Goal: Task Accomplishment & Management: Manage account settings

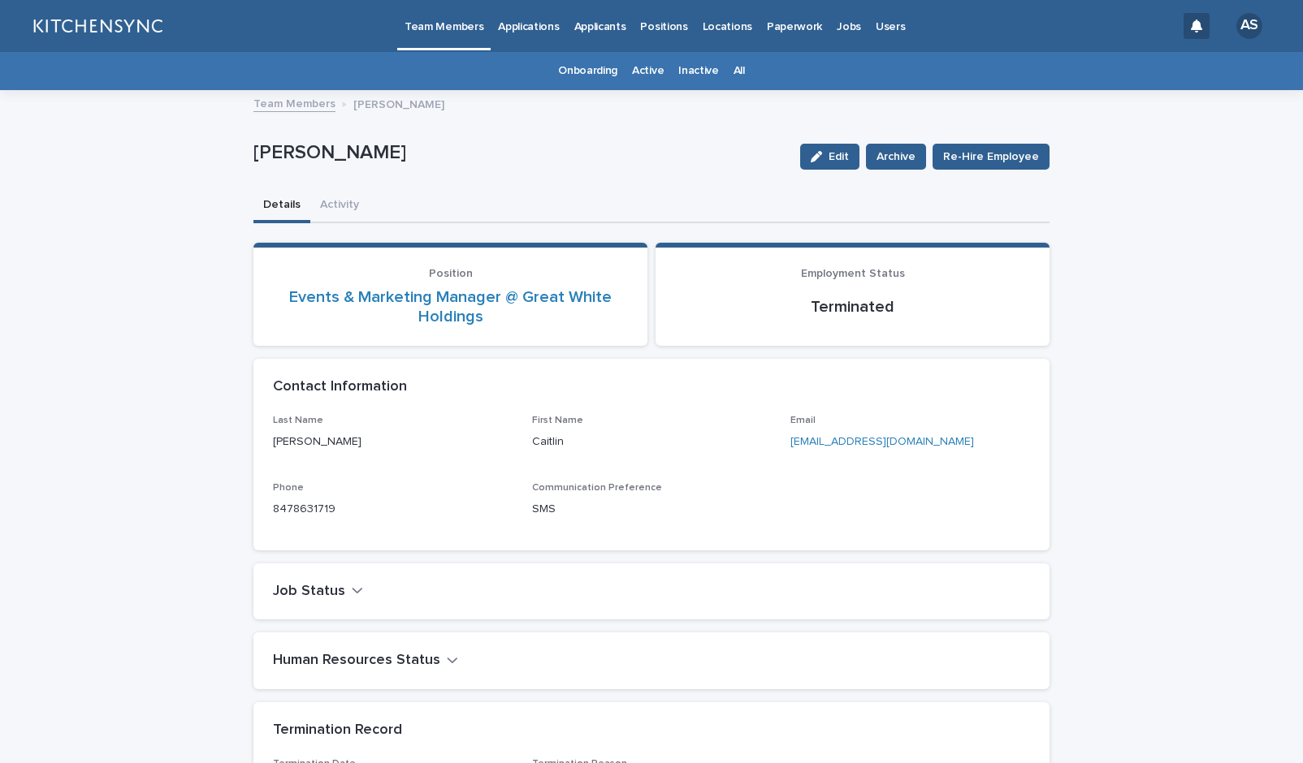
click at [733, 73] on link "All" at bounding box center [738, 71] width 11 height 38
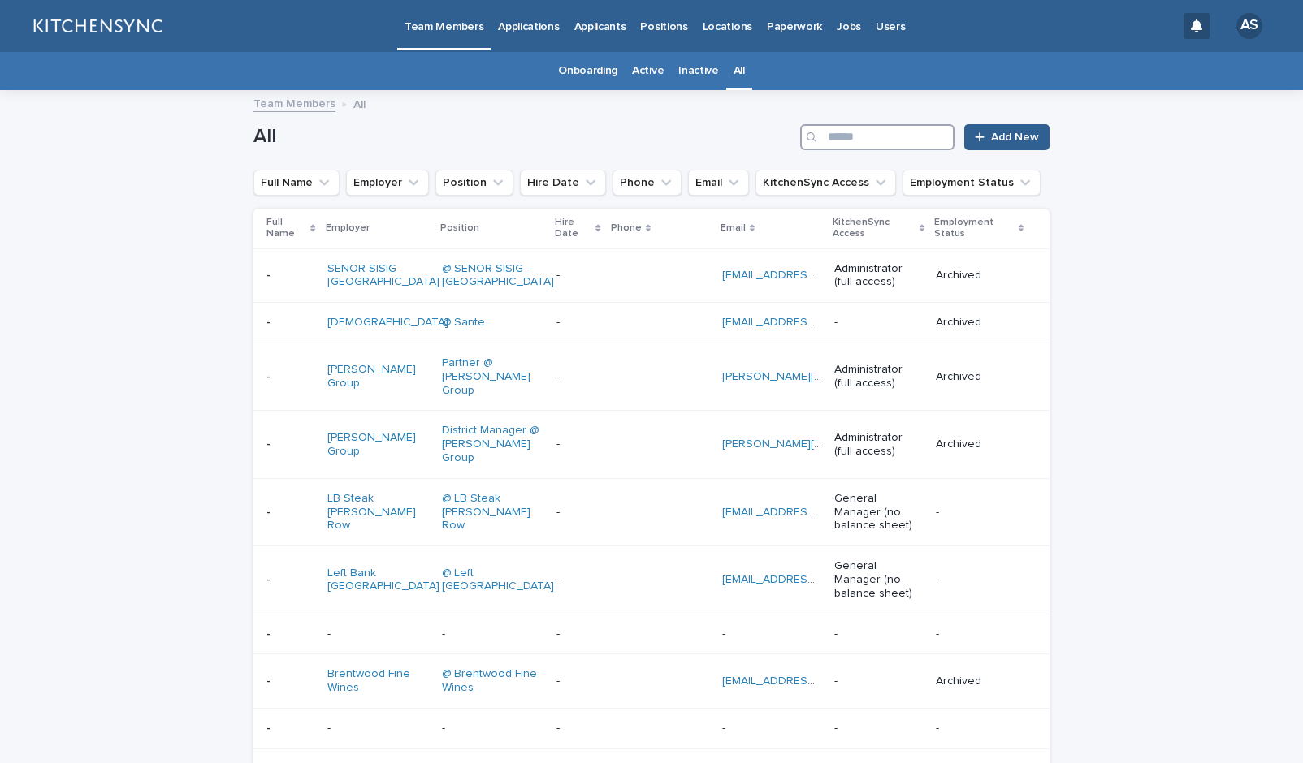
click at [827, 138] on input "Search" at bounding box center [877, 137] width 154 height 26
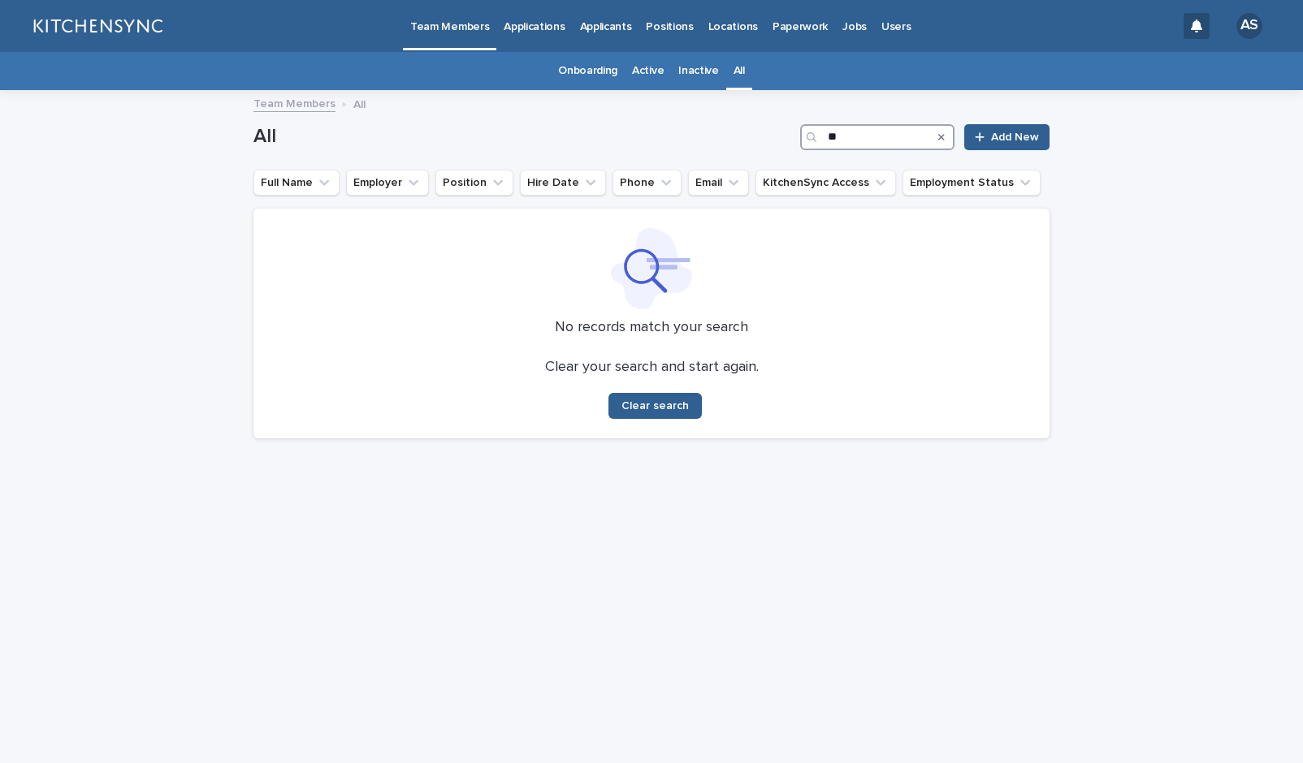
type input "*"
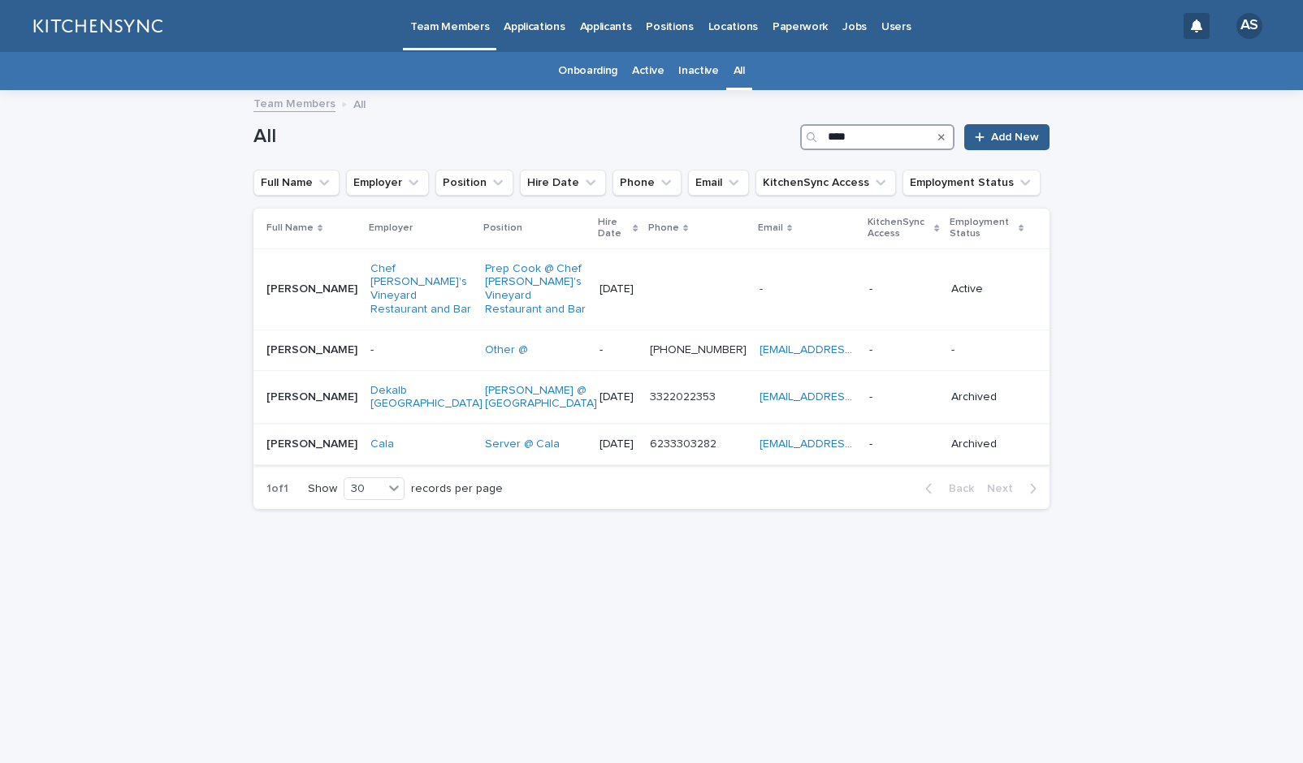
type input "****"
click at [320, 458] on div "[PERSON_NAME] [PERSON_NAME]" at bounding box center [311, 444] width 91 height 27
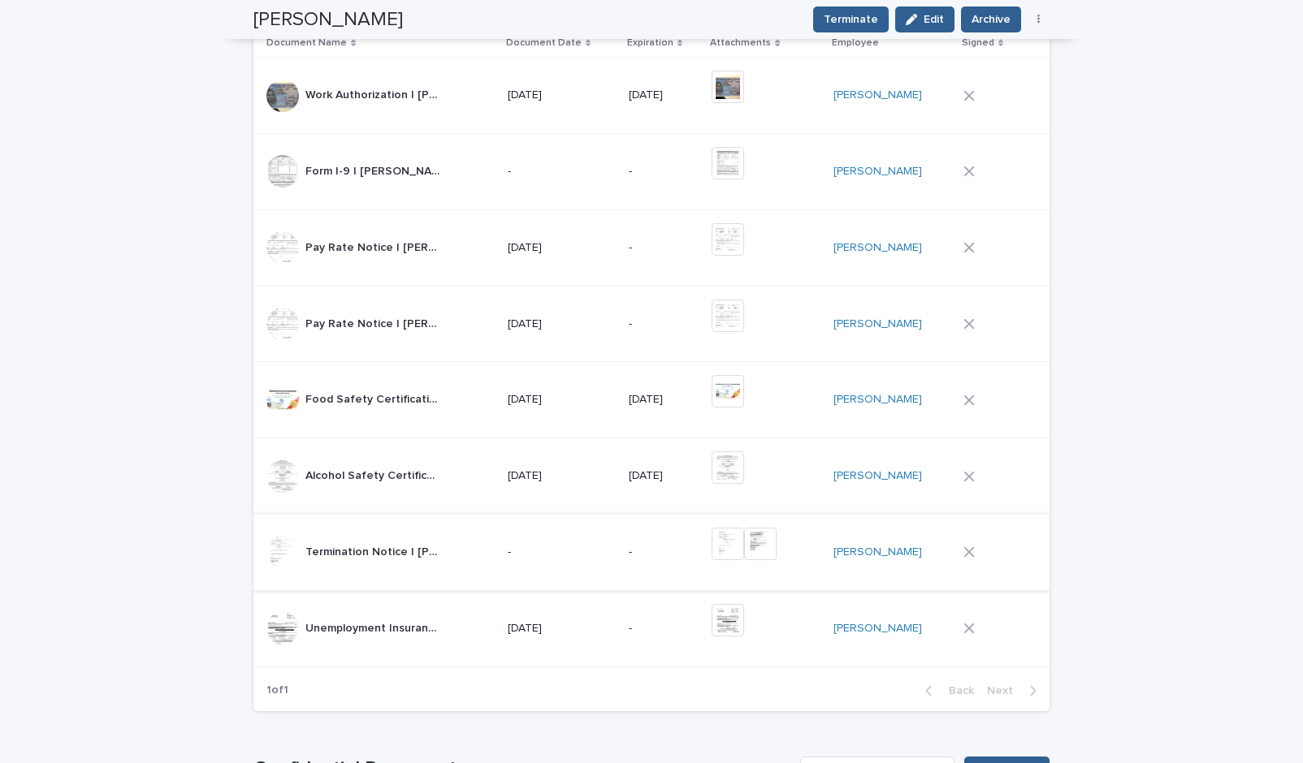
scroll to position [770, 0]
click at [771, 536] on img at bounding box center [760, 545] width 32 height 32
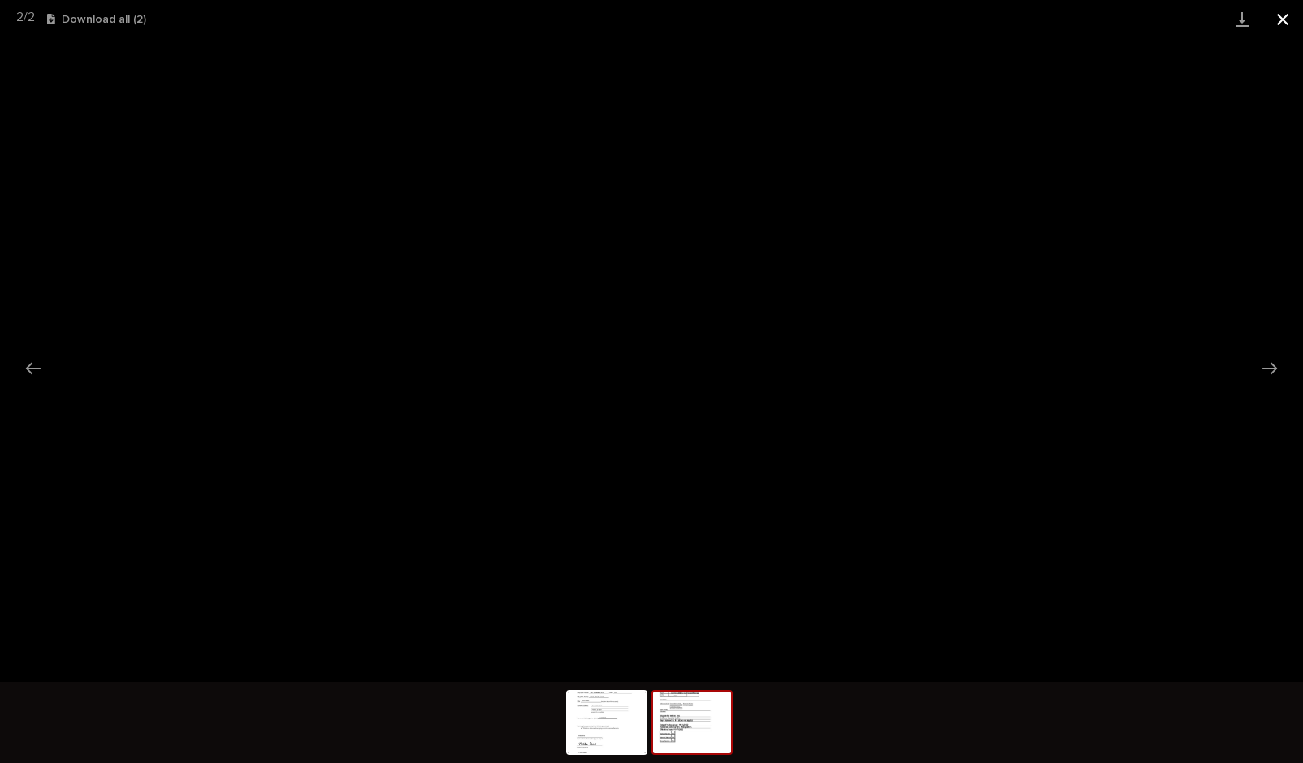
click at [1286, 25] on button "Close gallery" at bounding box center [1282, 19] width 41 height 38
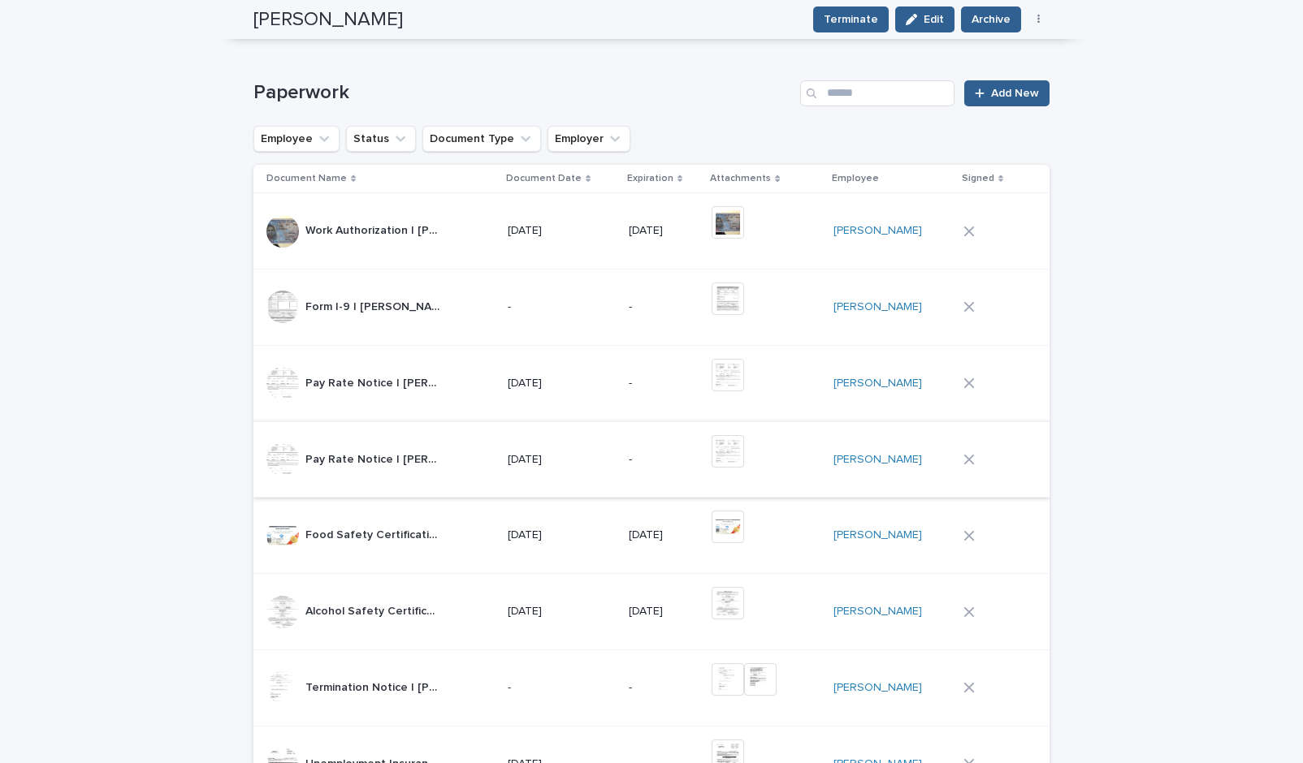
scroll to position [633, 0]
click at [1015, 93] on span "Add New" at bounding box center [1015, 95] width 48 height 11
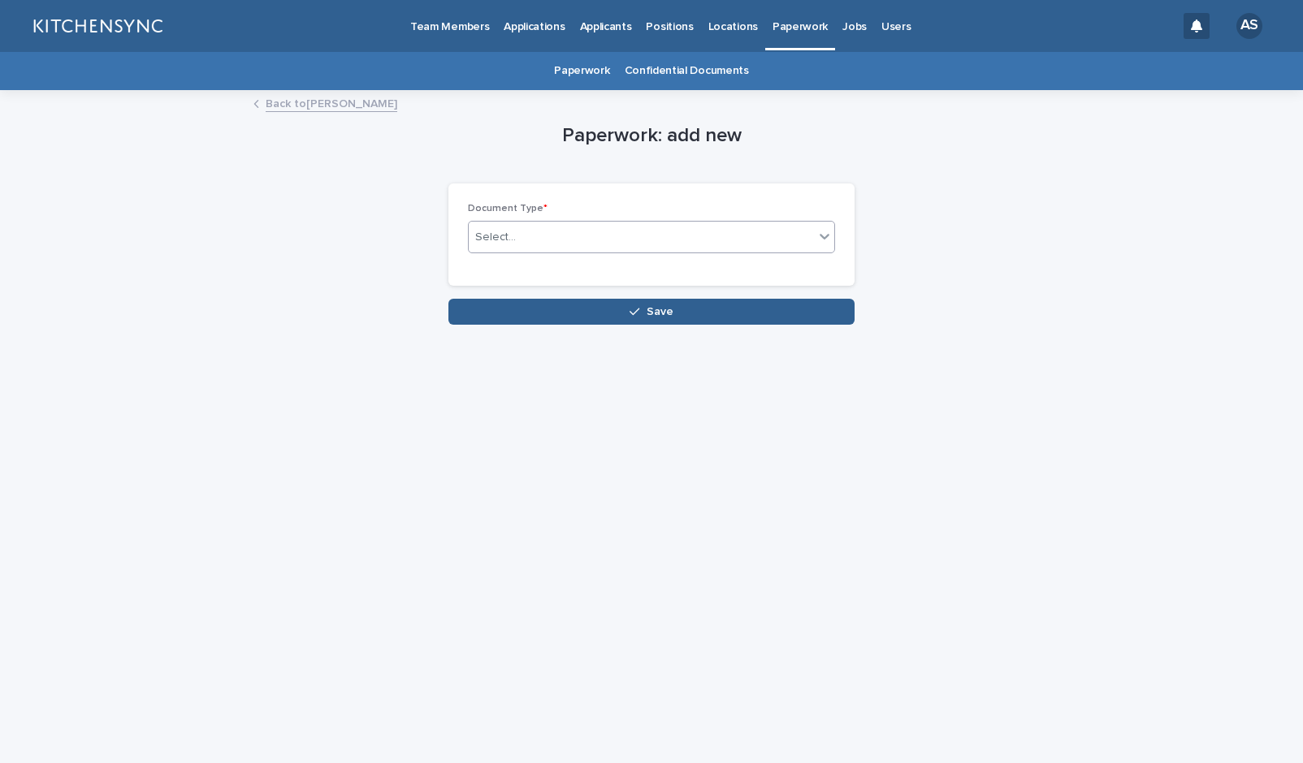
click at [646, 238] on div "Select..." at bounding box center [641, 237] width 345 height 27
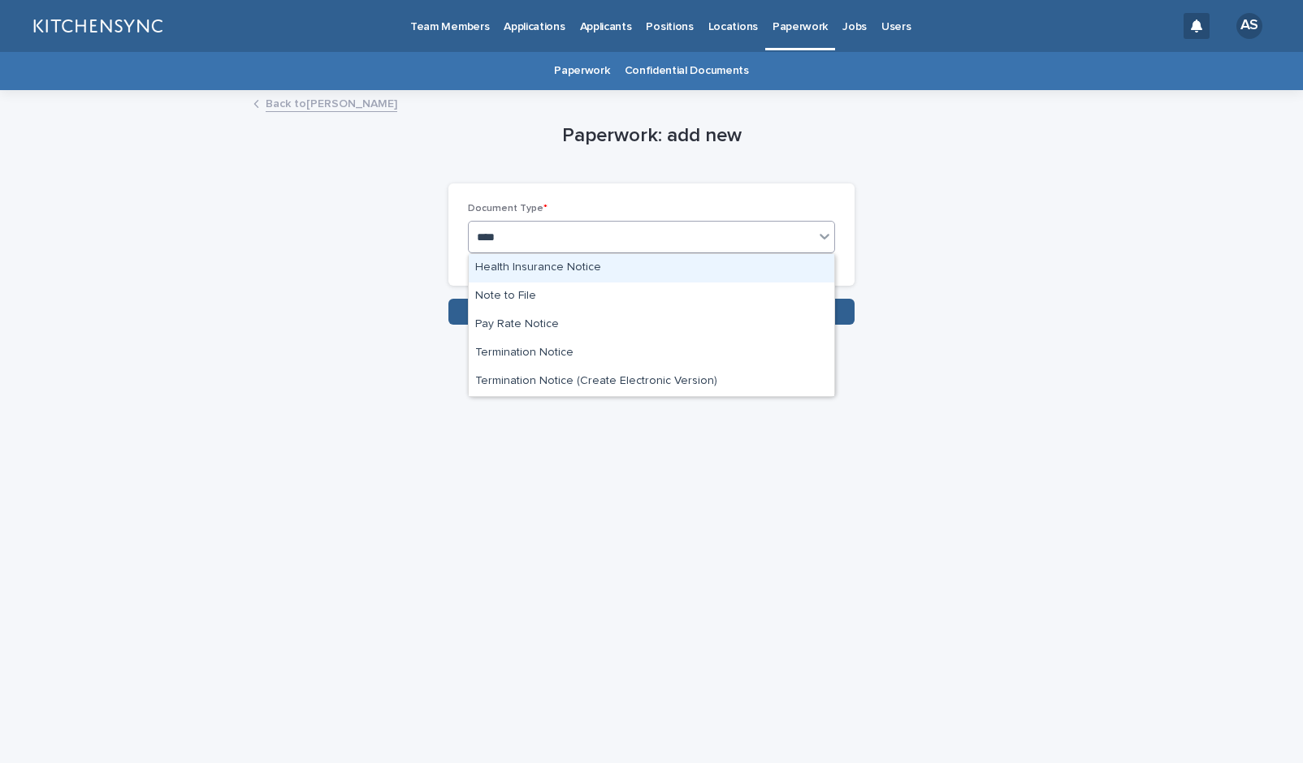
type input "****"
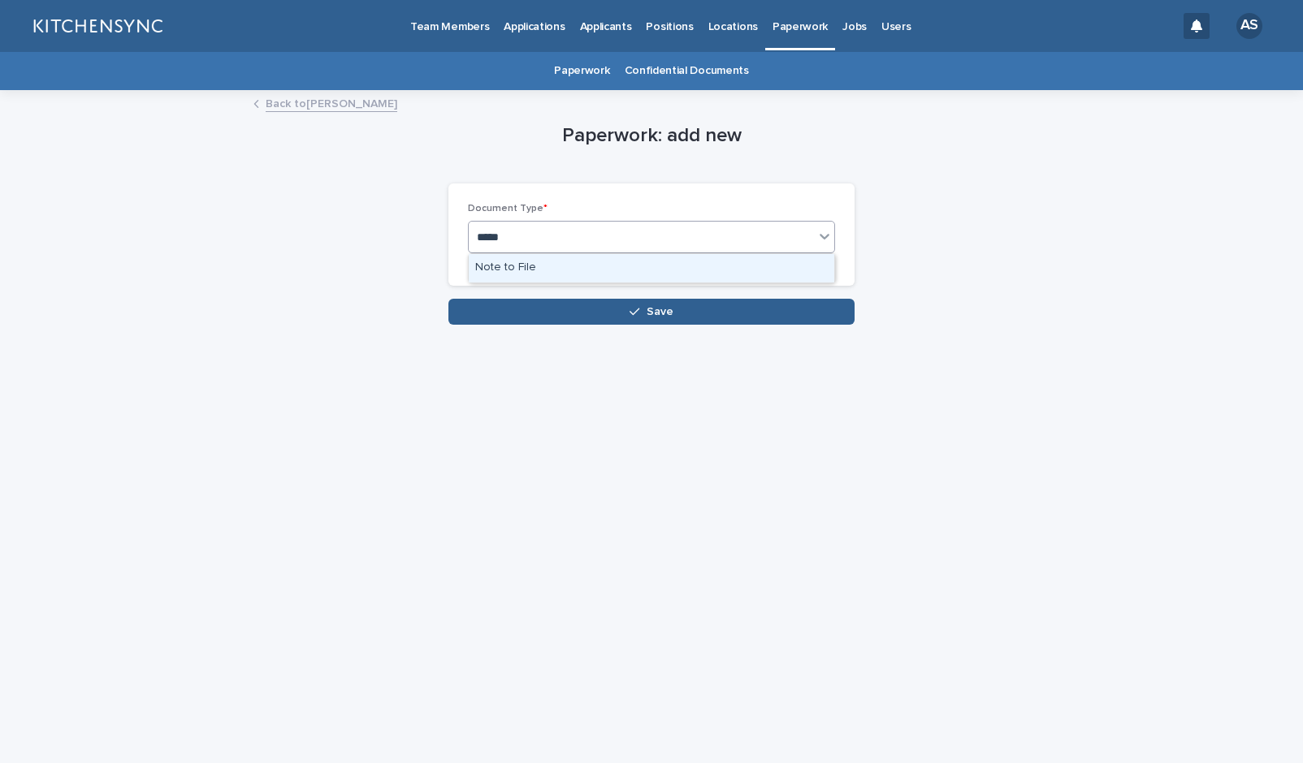
click at [597, 266] on div "Note to File" at bounding box center [651, 268] width 365 height 28
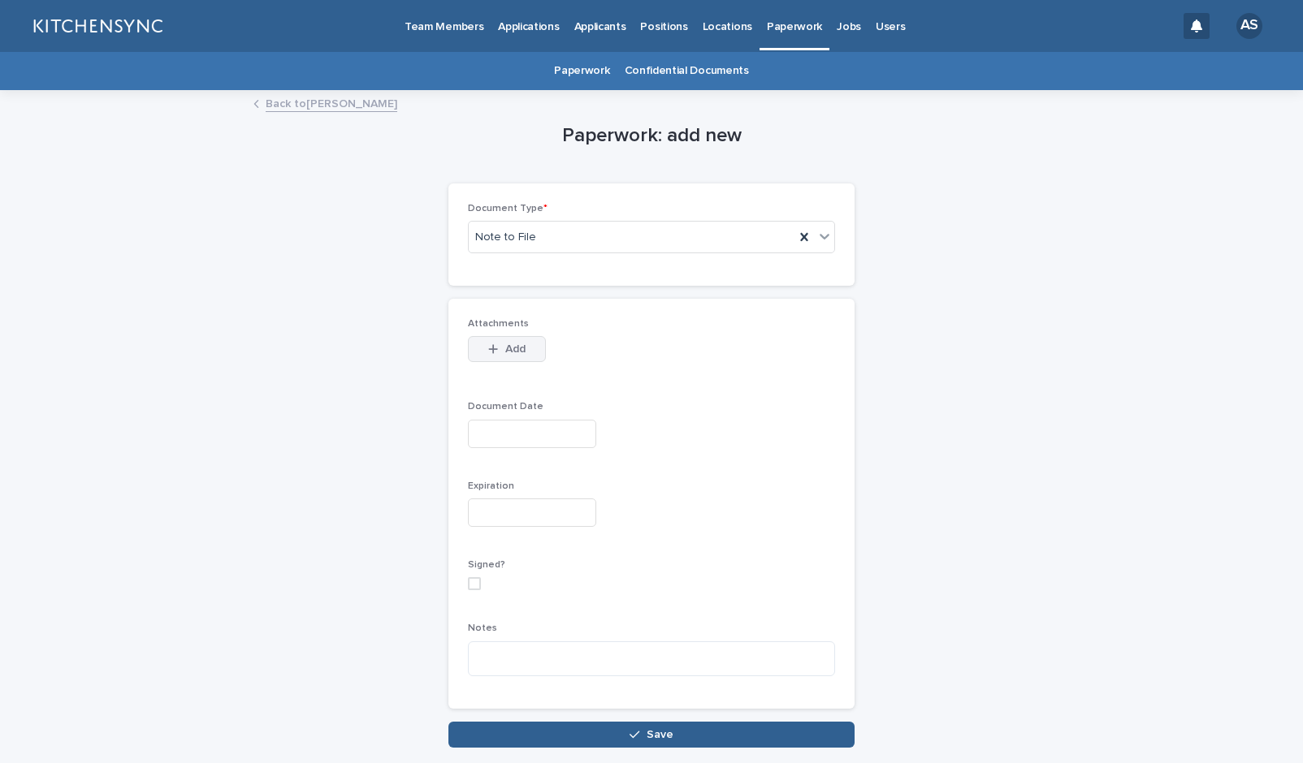
click at [509, 348] on span "Add" at bounding box center [515, 349] width 20 height 11
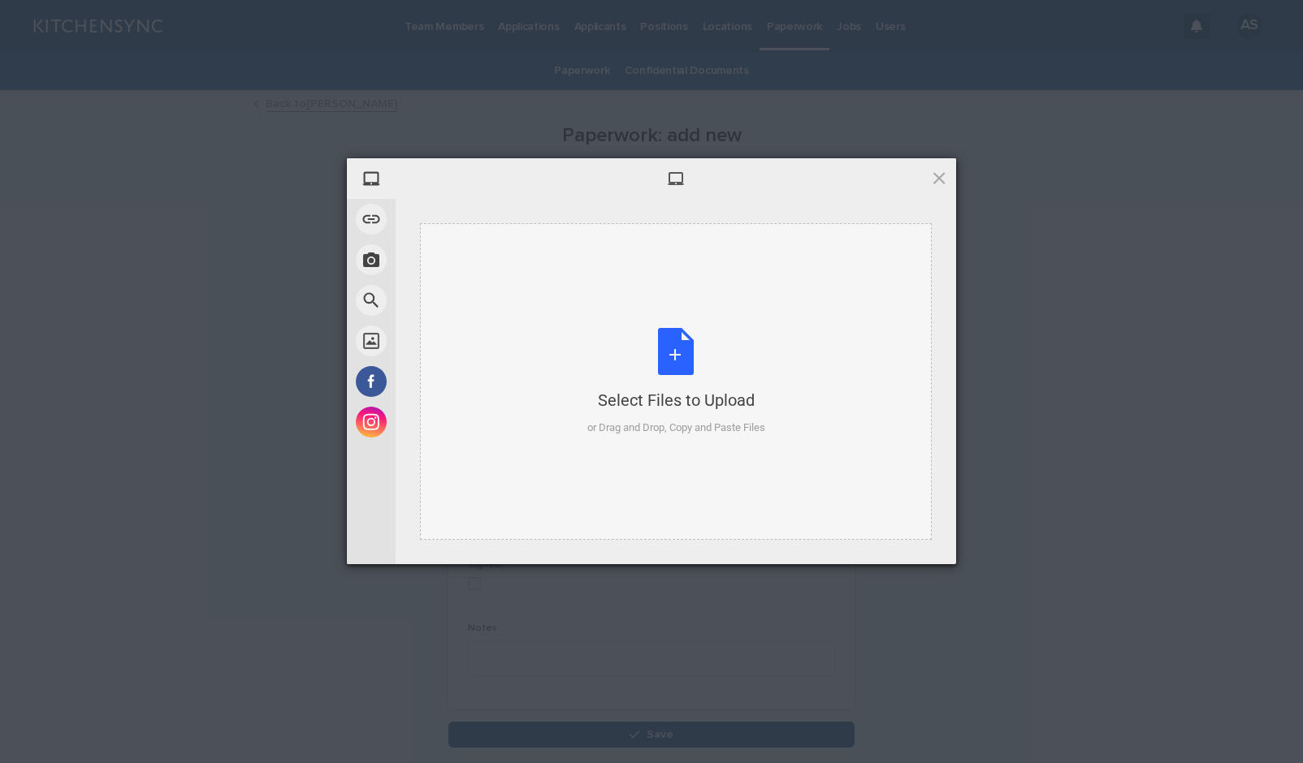
click at [677, 341] on div "Select Files to Upload or Drag and Drop, Copy and Paste Files" at bounding box center [676, 382] width 178 height 108
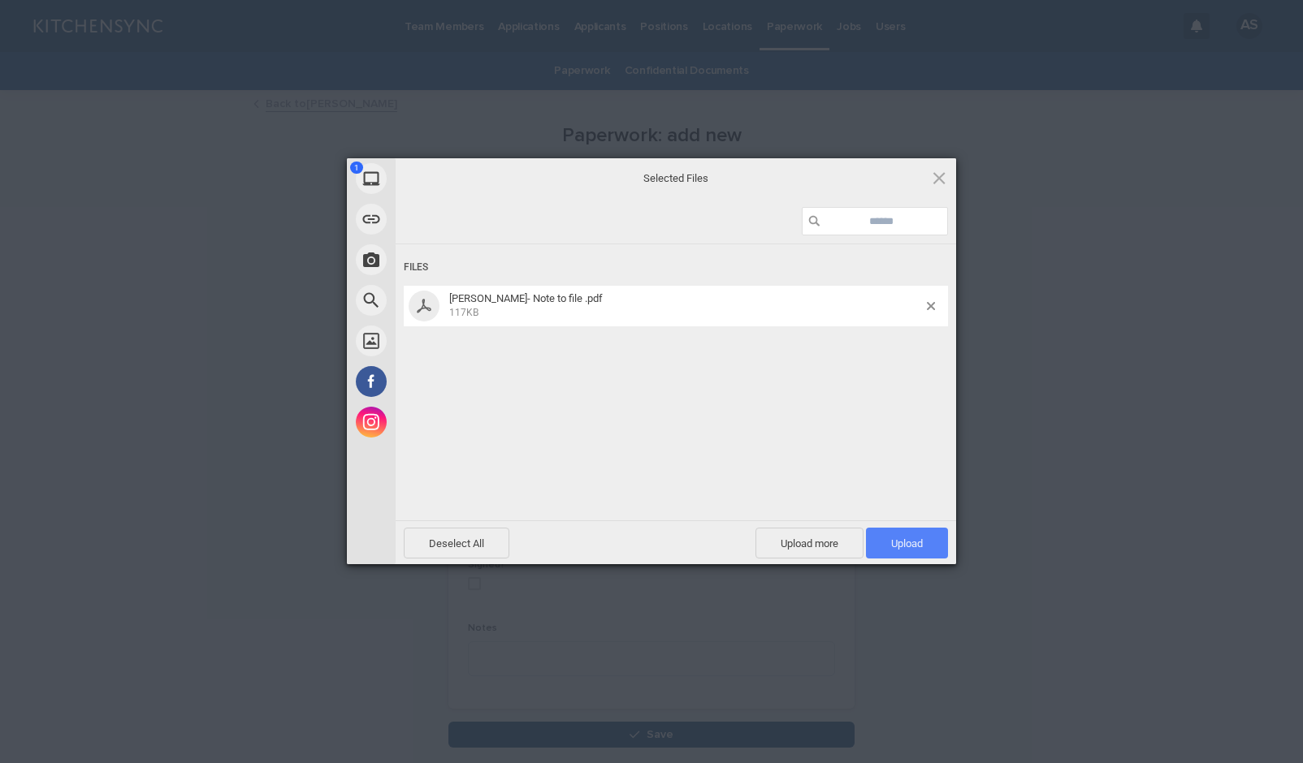
click at [938, 542] on span "Upload 1" at bounding box center [907, 543] width 82 height 31
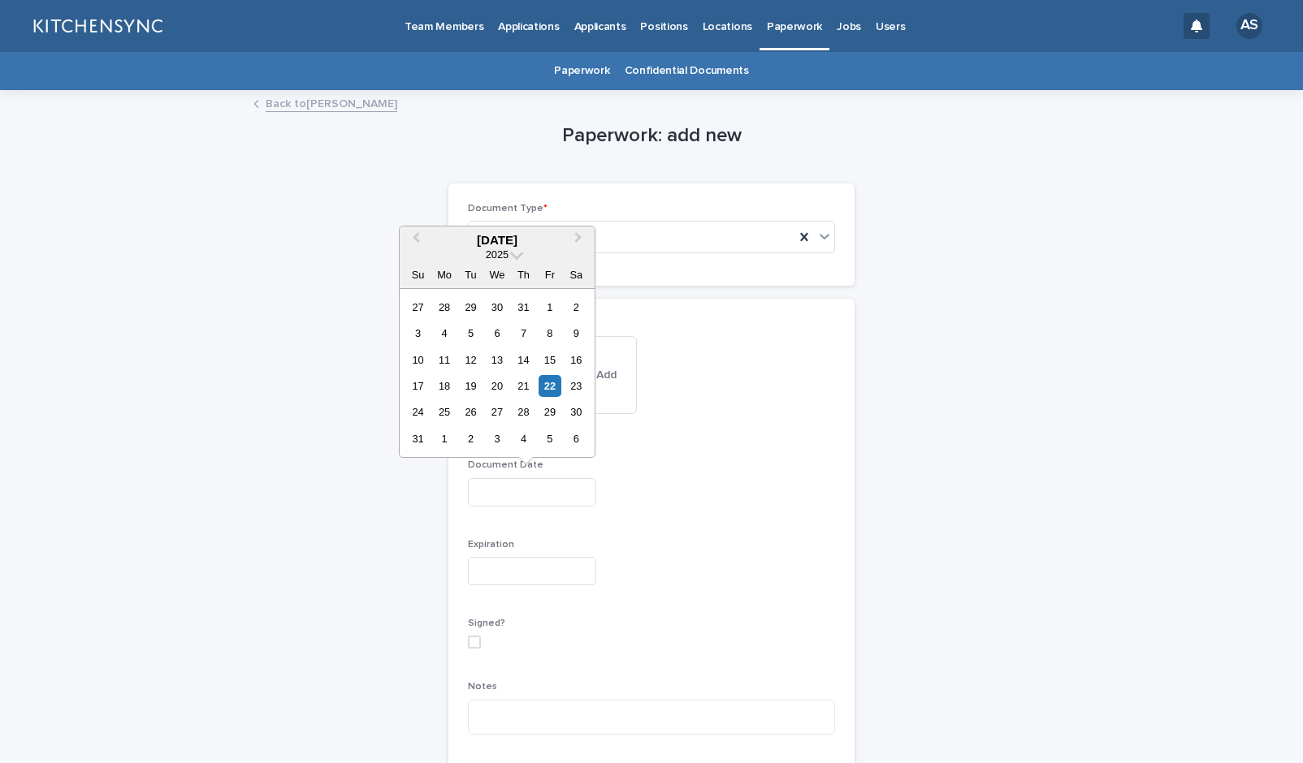
click at [543, 494] on input "text" at bounding box center [532, 492] width 128 height 28
type input "**********"
click at [749, 545] on p "Expiration" at bounding box center [651, 544] width 367 height 11
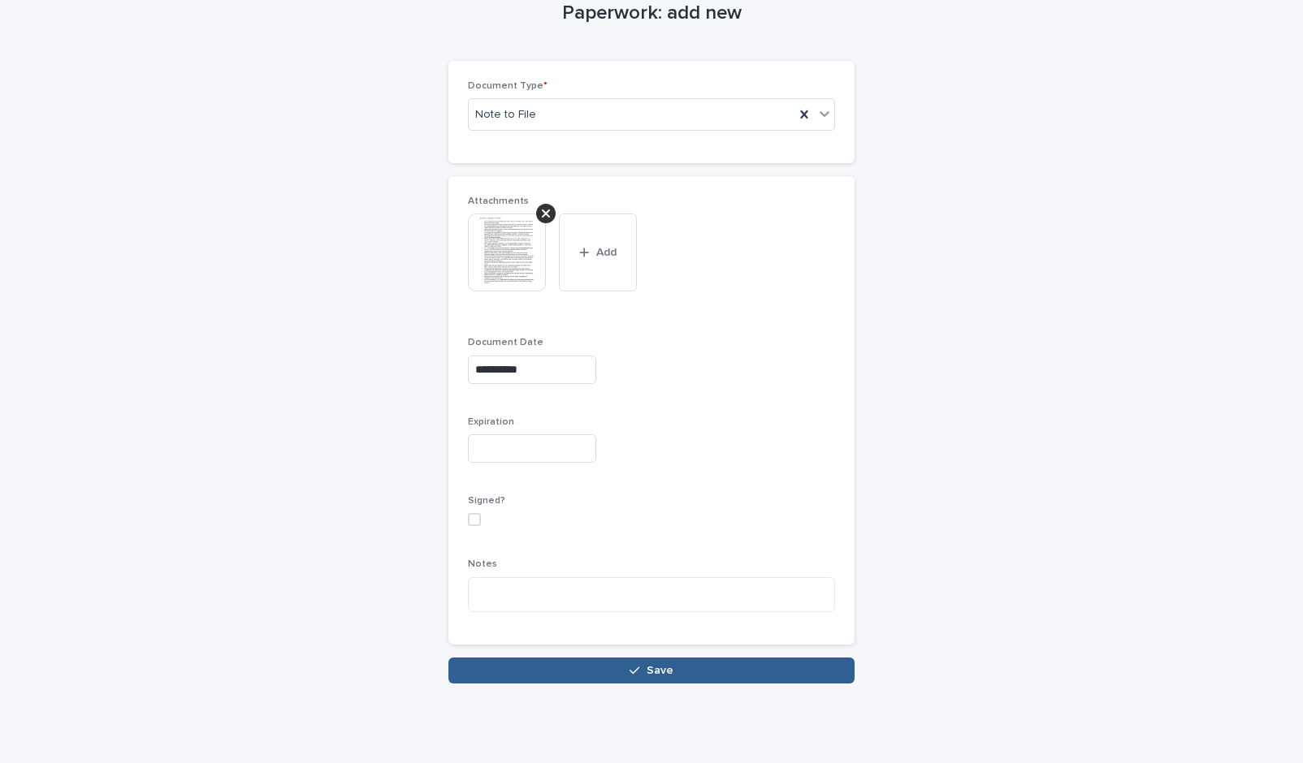
scroll to position [124, 0]
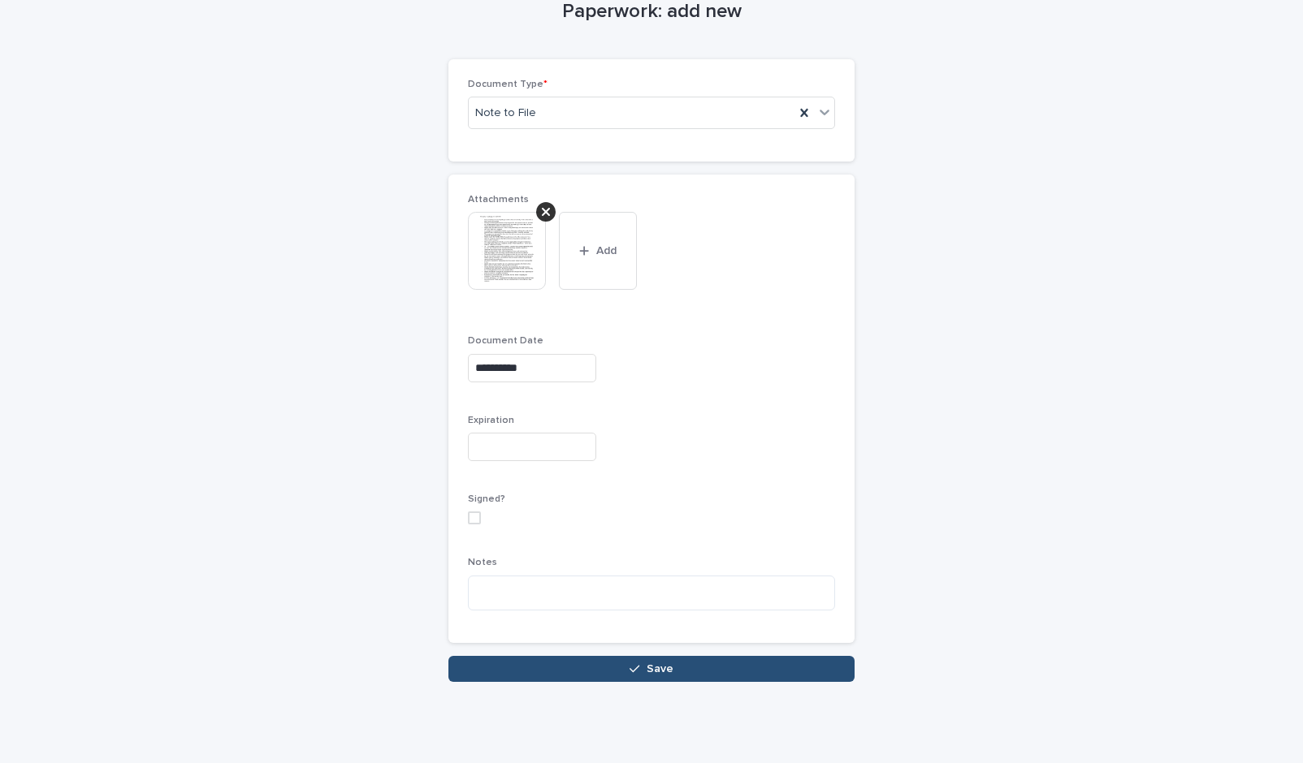
click at [727, 663] on button "Save" at bounding box center [651, 669] width 406 height 26
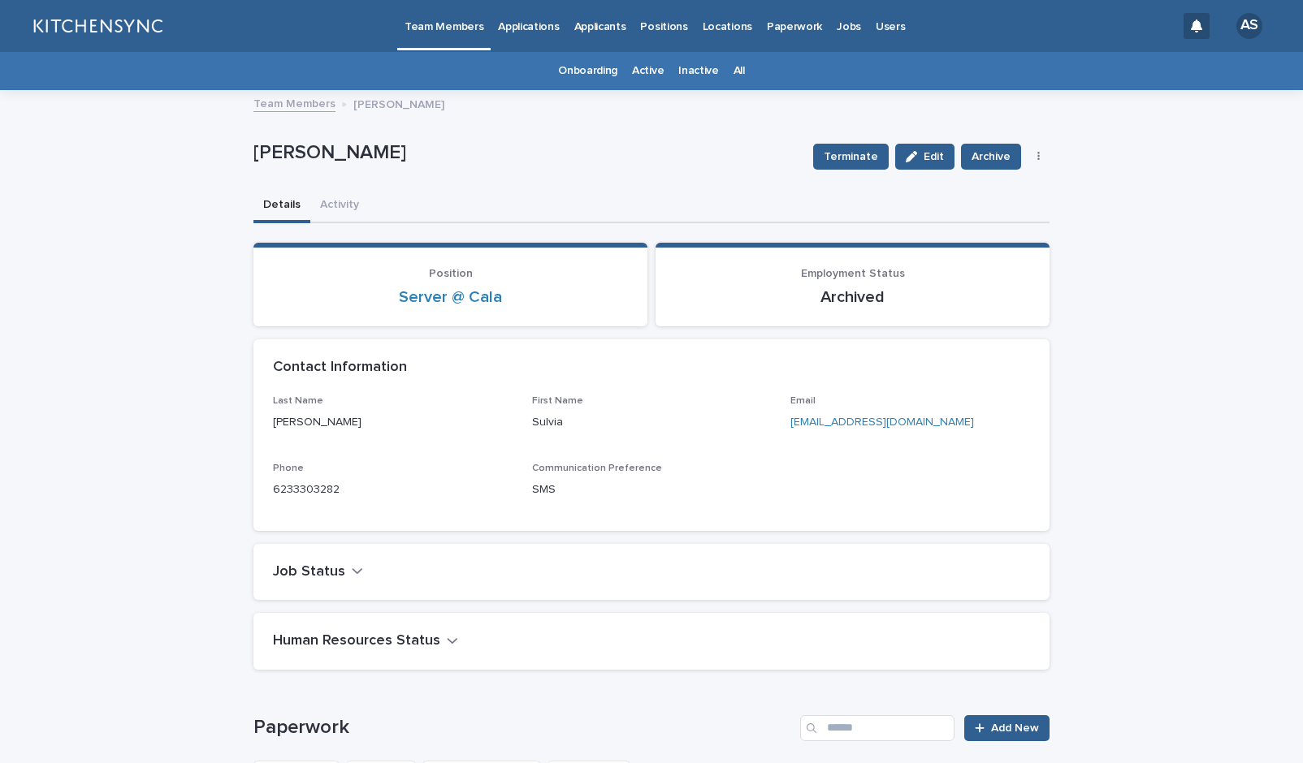
click at [733, 70] on link "All" at bounding box center [738, 71] width 11 height 38
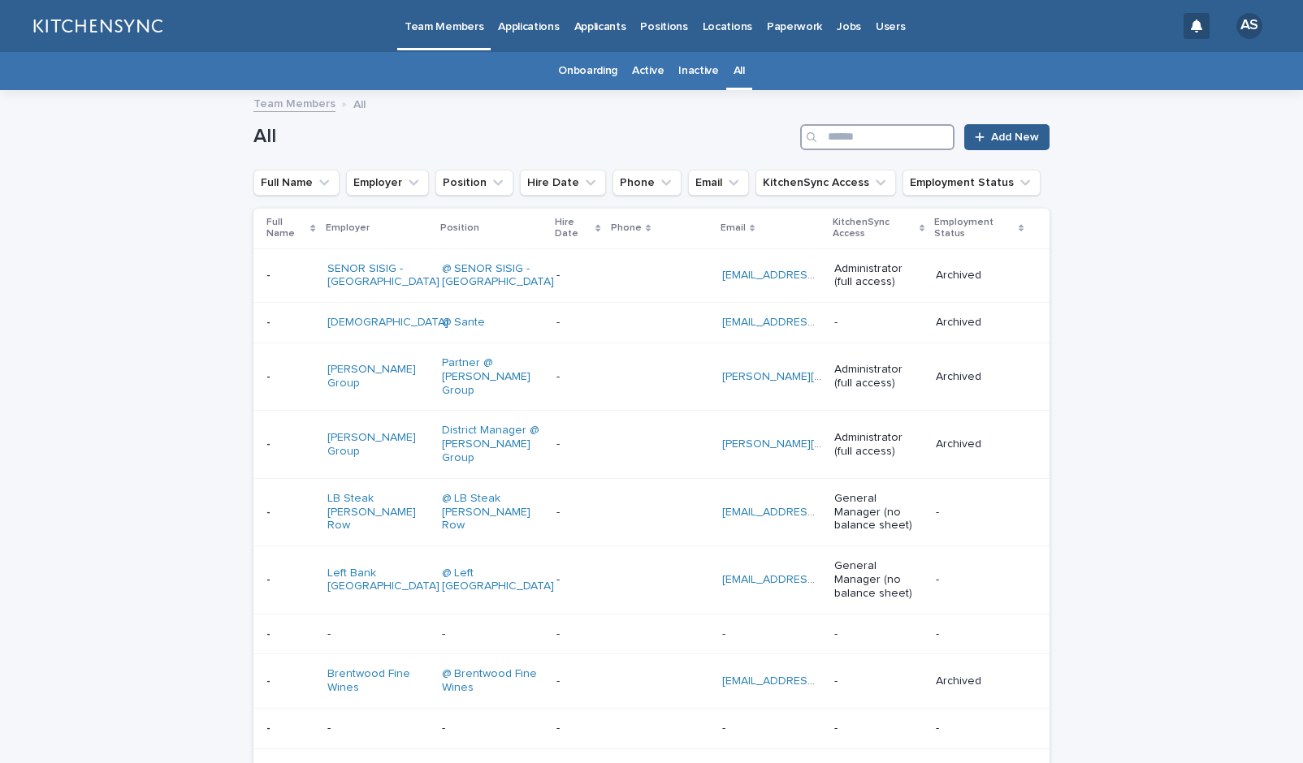
click at [829, 137] on input "Search" at bounding box center [877, 137] width 154 height 26
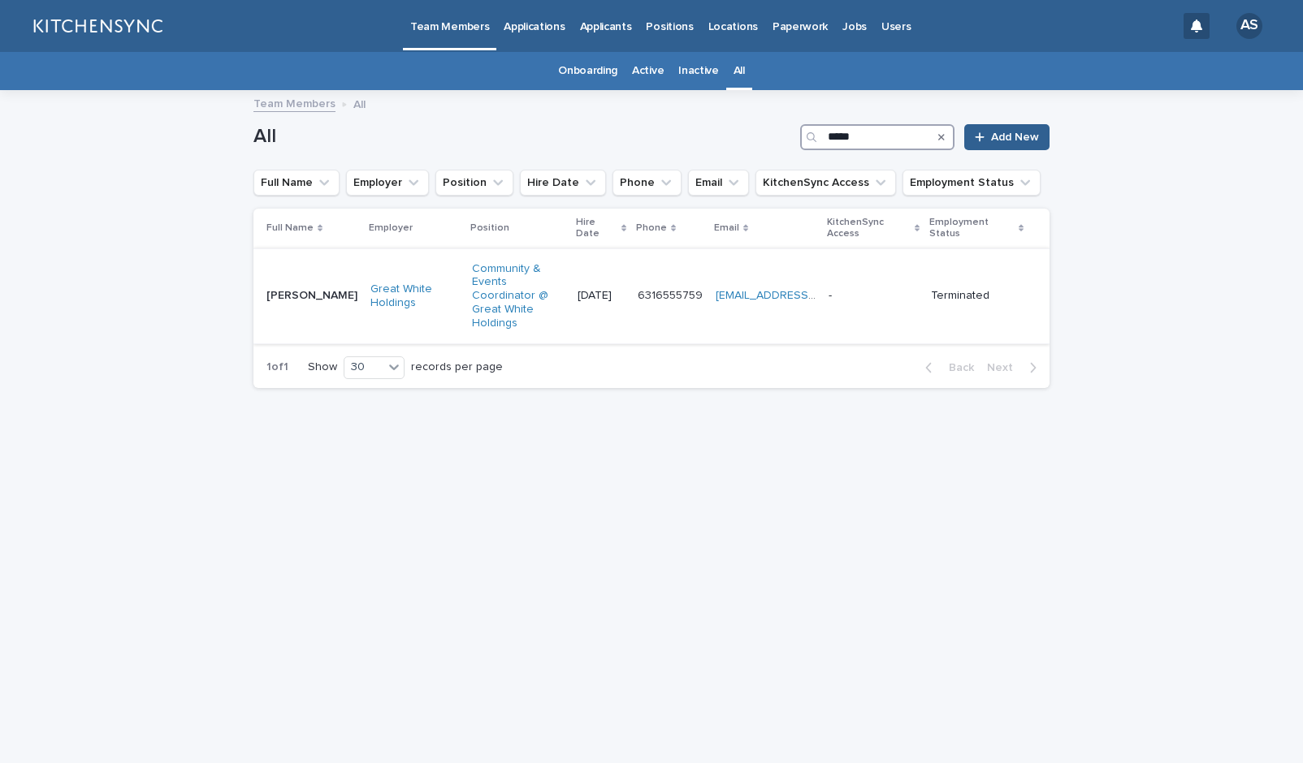
type input "****"
click at [309, 308] on td "[PERSON_NAME] [PERSON_NAME]" at bounding box center [308, 296] width 110 height 95
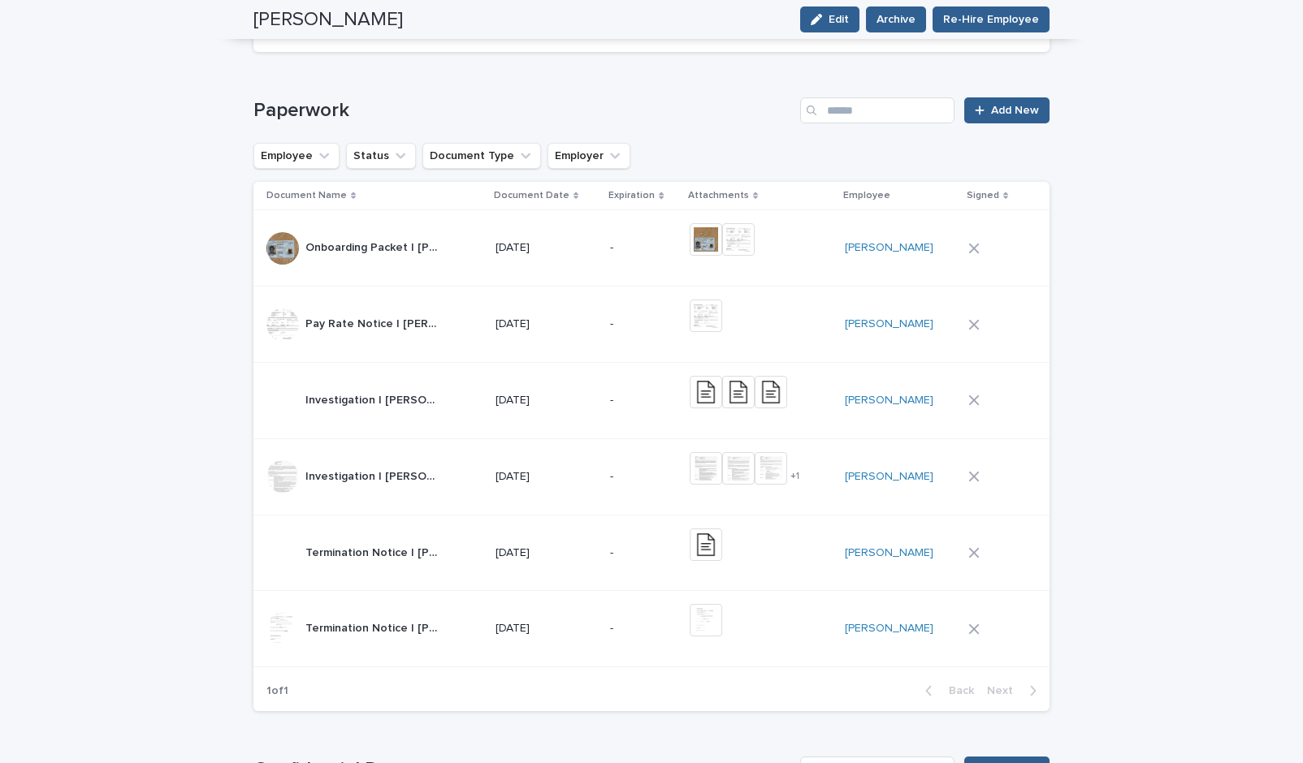
scroll to position [1091, 0]
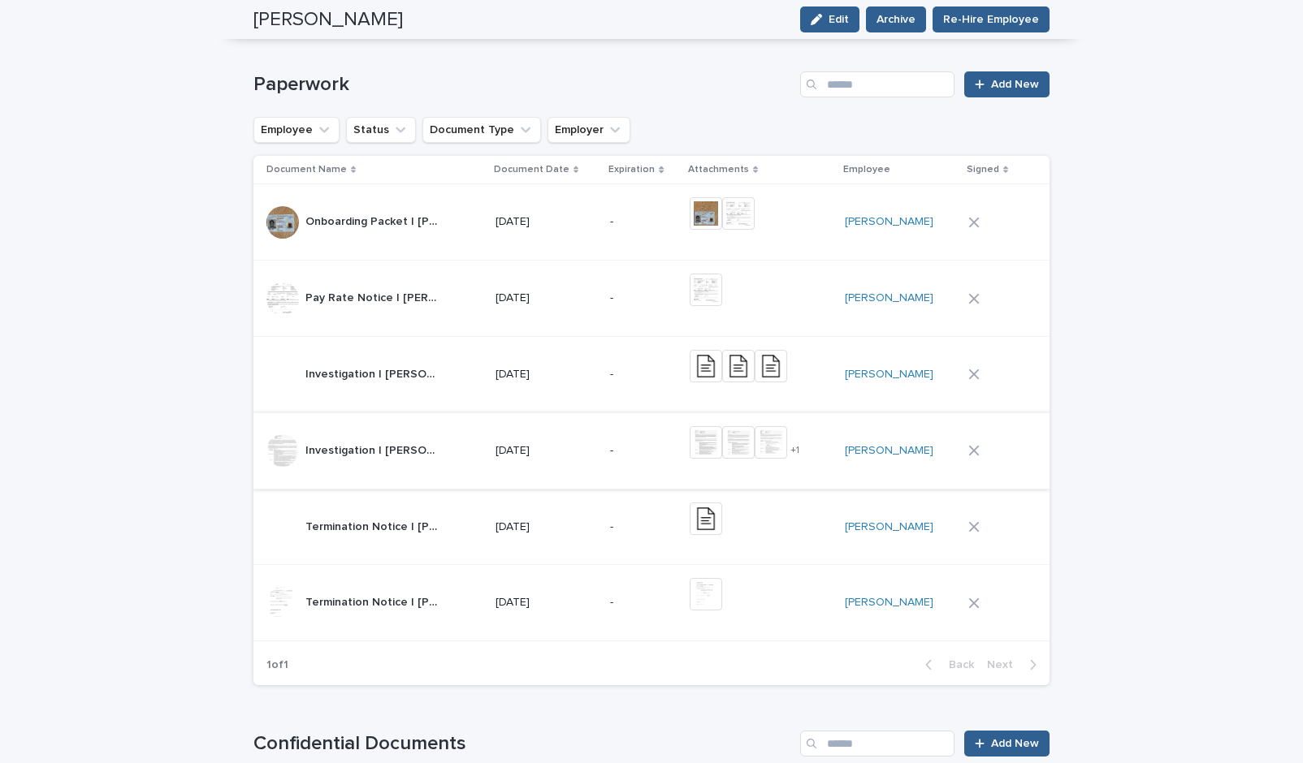
click at [711, 452] on img at bounding box center [706, 442] width 32 height 32
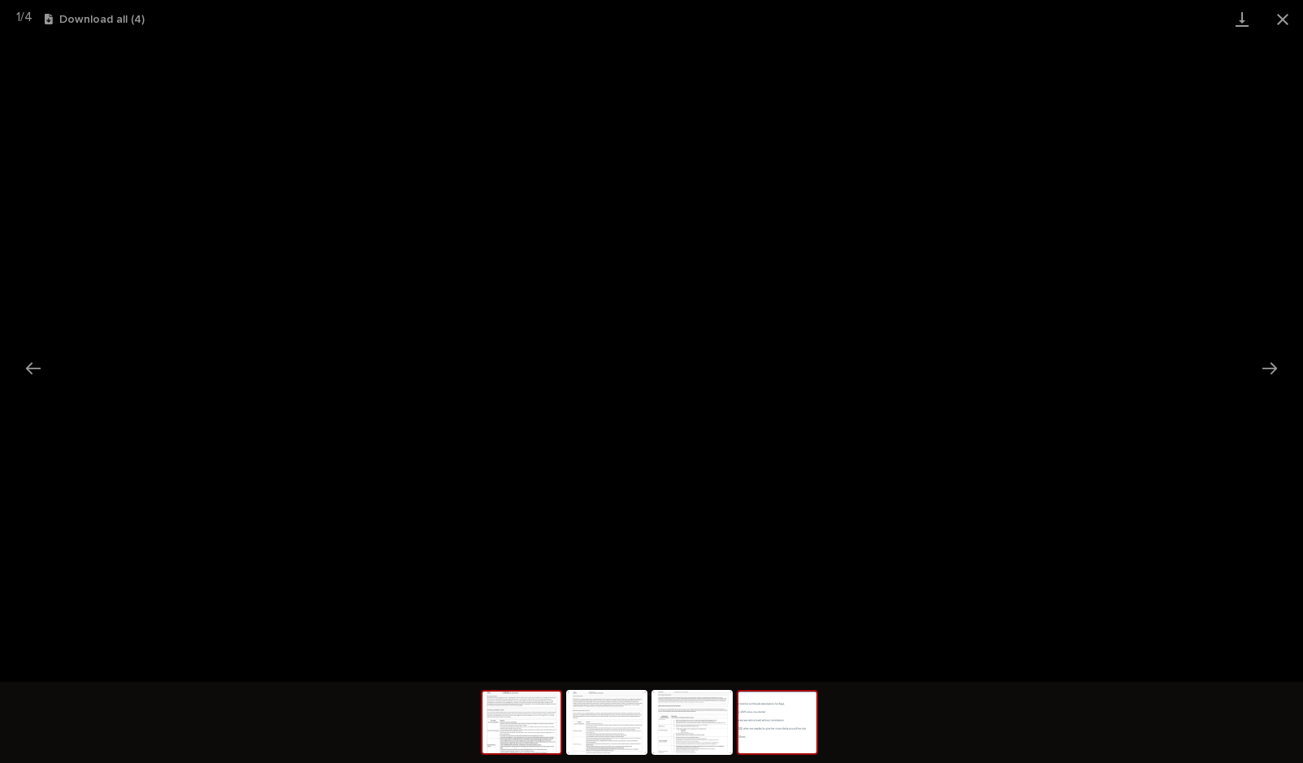
click at [768, 738] on img at bounding box center [777, 723] width 78 height 62
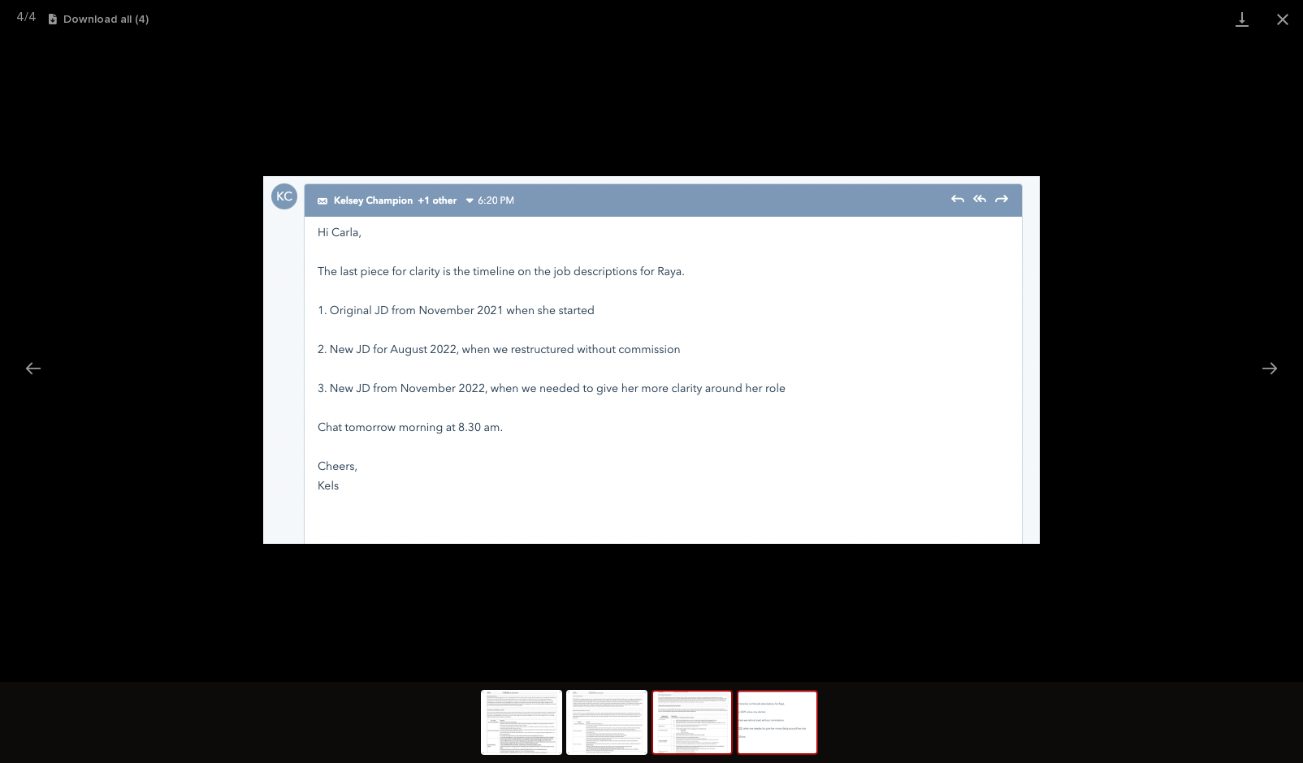
click at [680, 734] on img at bounding box center [692, 723] width 78 height 62
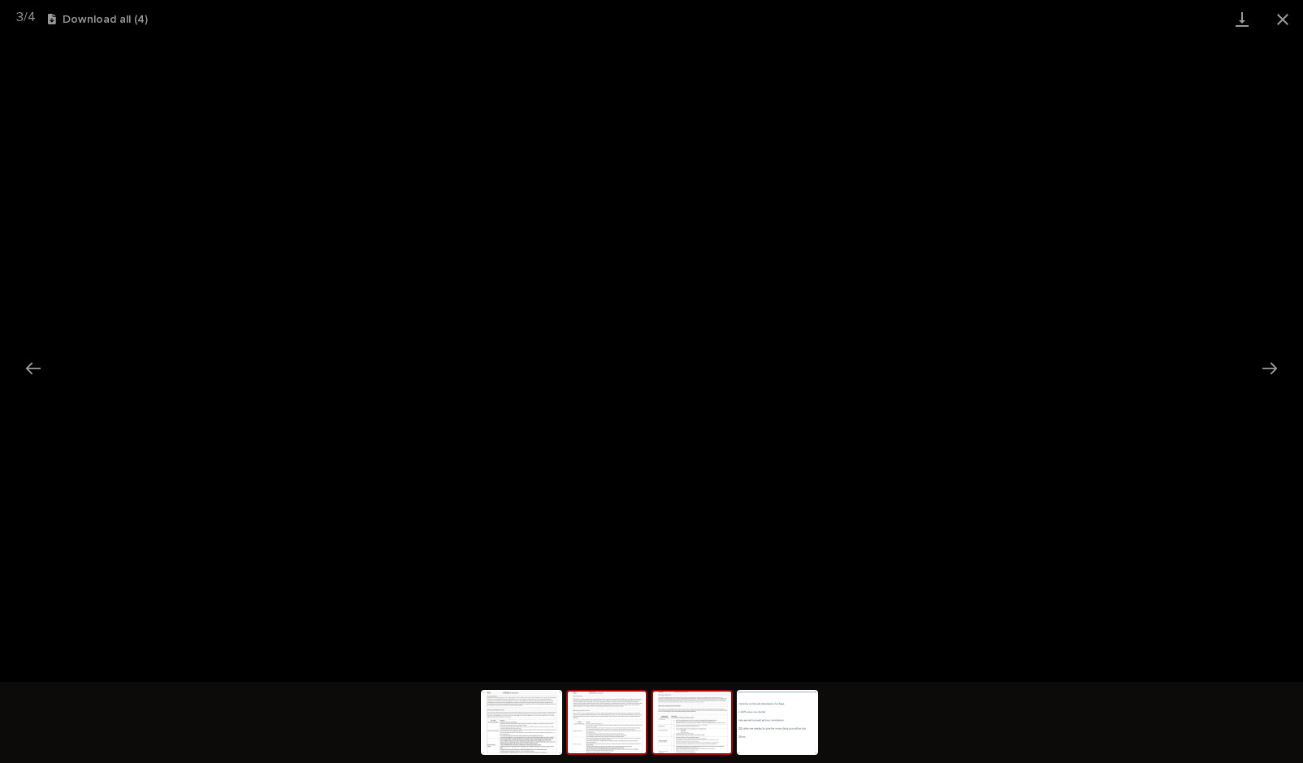
click at [625, 733] on img at bounding box center [607, 723] width 78 height 62
click at [1278, 22] on button "Close gallery" at bounding box center [1282, 19] width 41 height 38
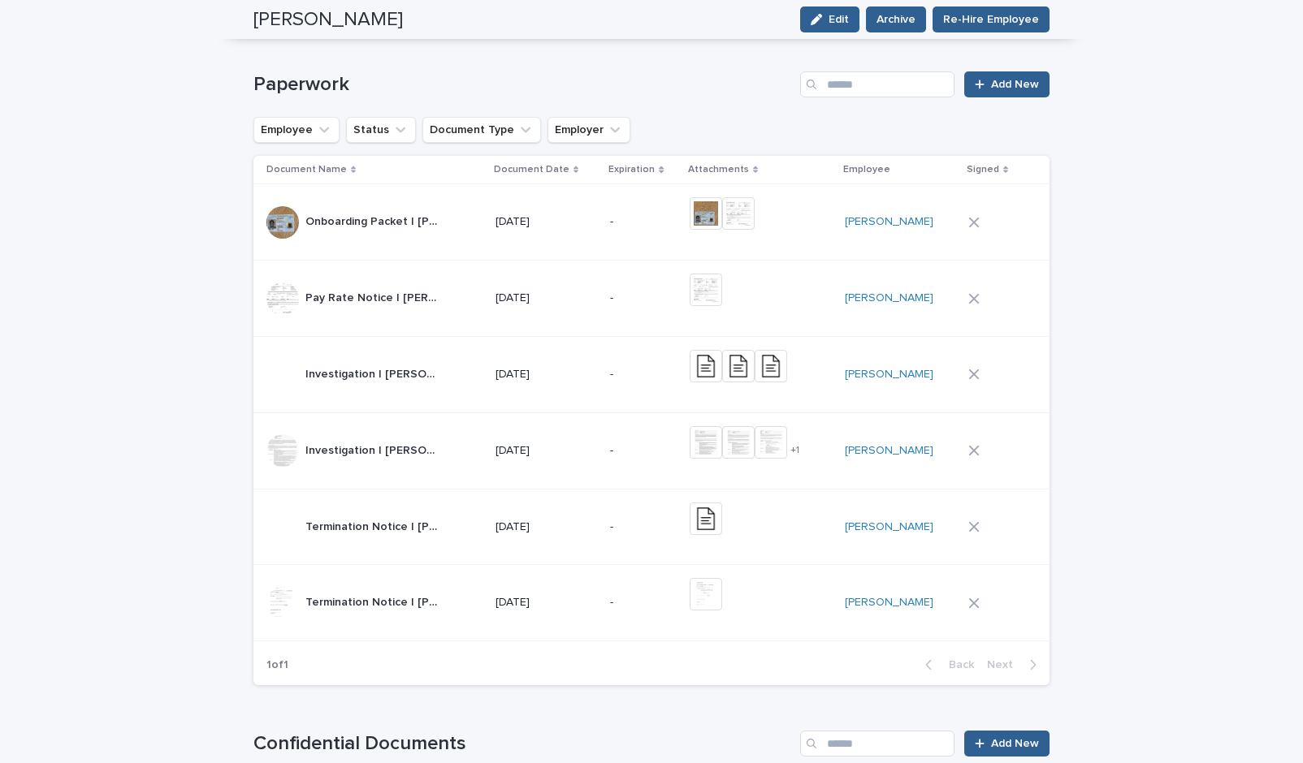
click at [625, 459] on div "-" at bounding box center [643, 451] width 67 height 27
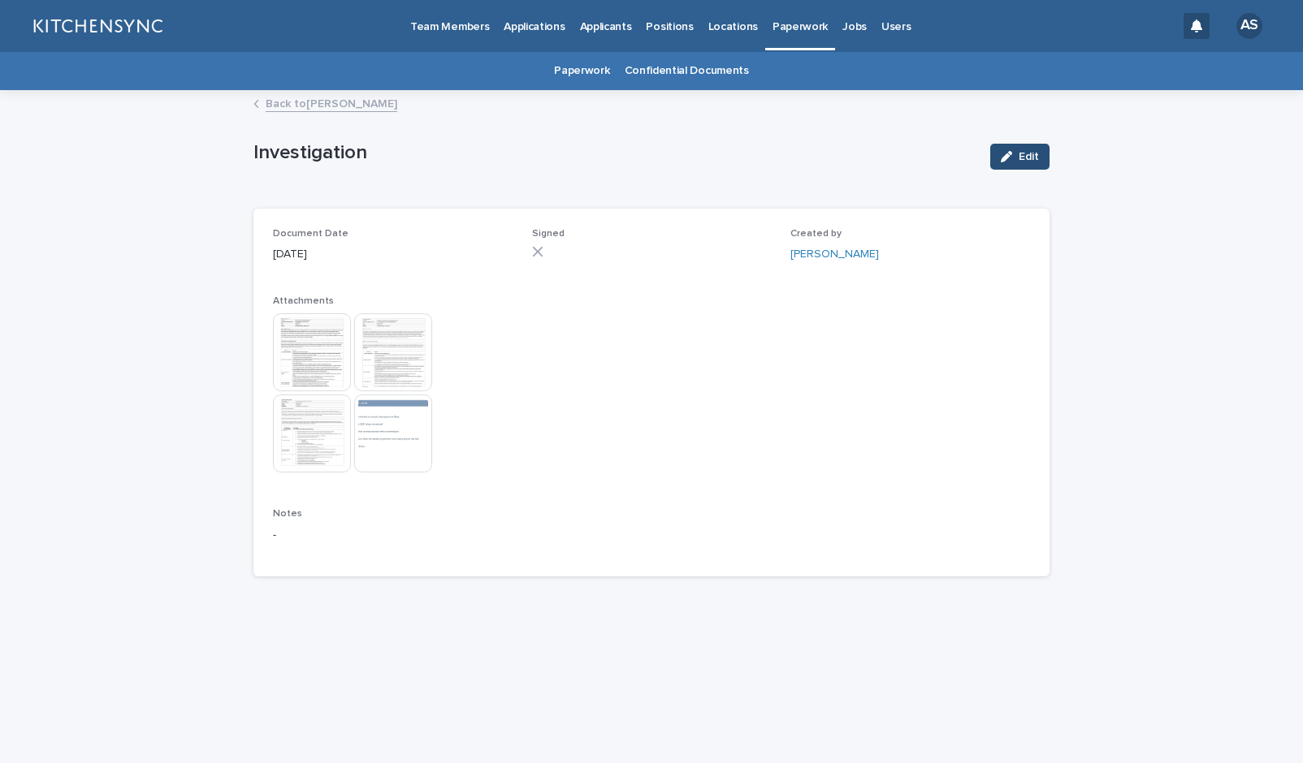
click at [1028, 160] on span "Edit" at bounding box center [1028, 156] width 20 height 11
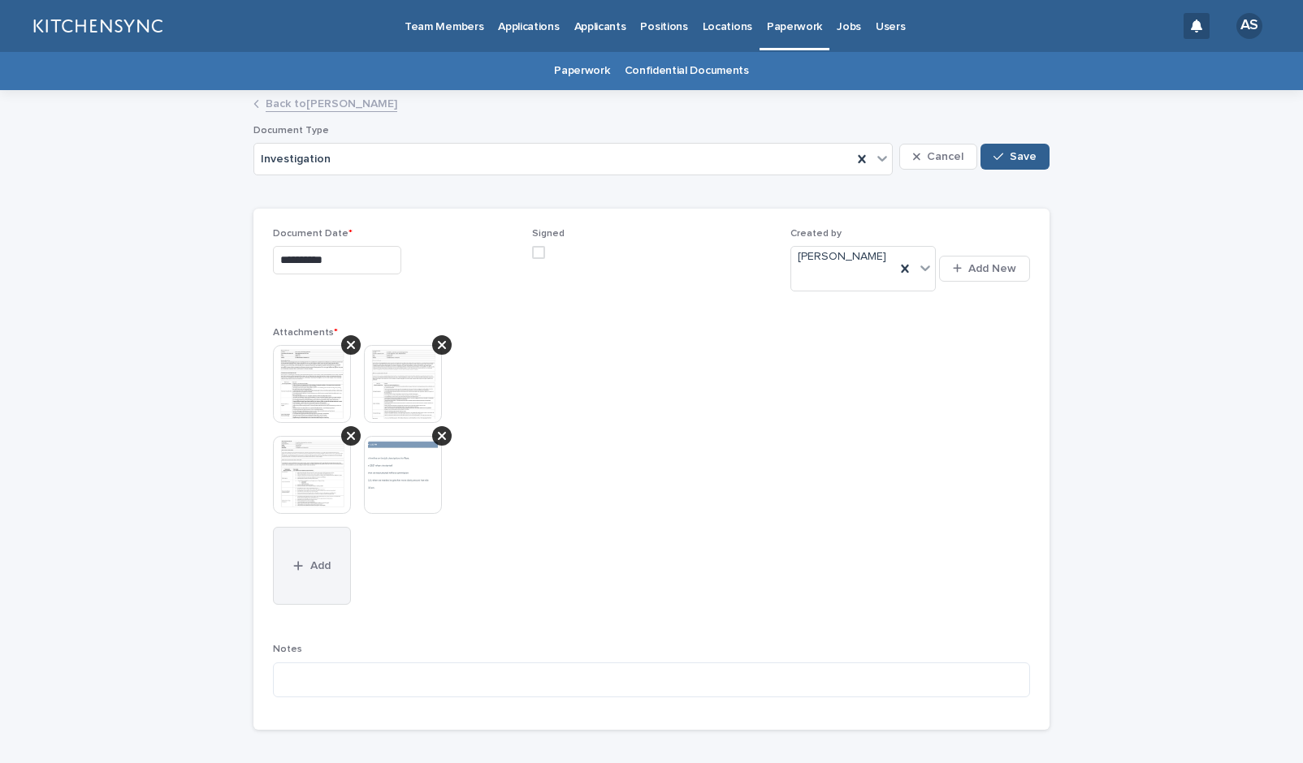
click at [307, 575] on button "Add" at bounding box center [312, 566] width 78 height 78
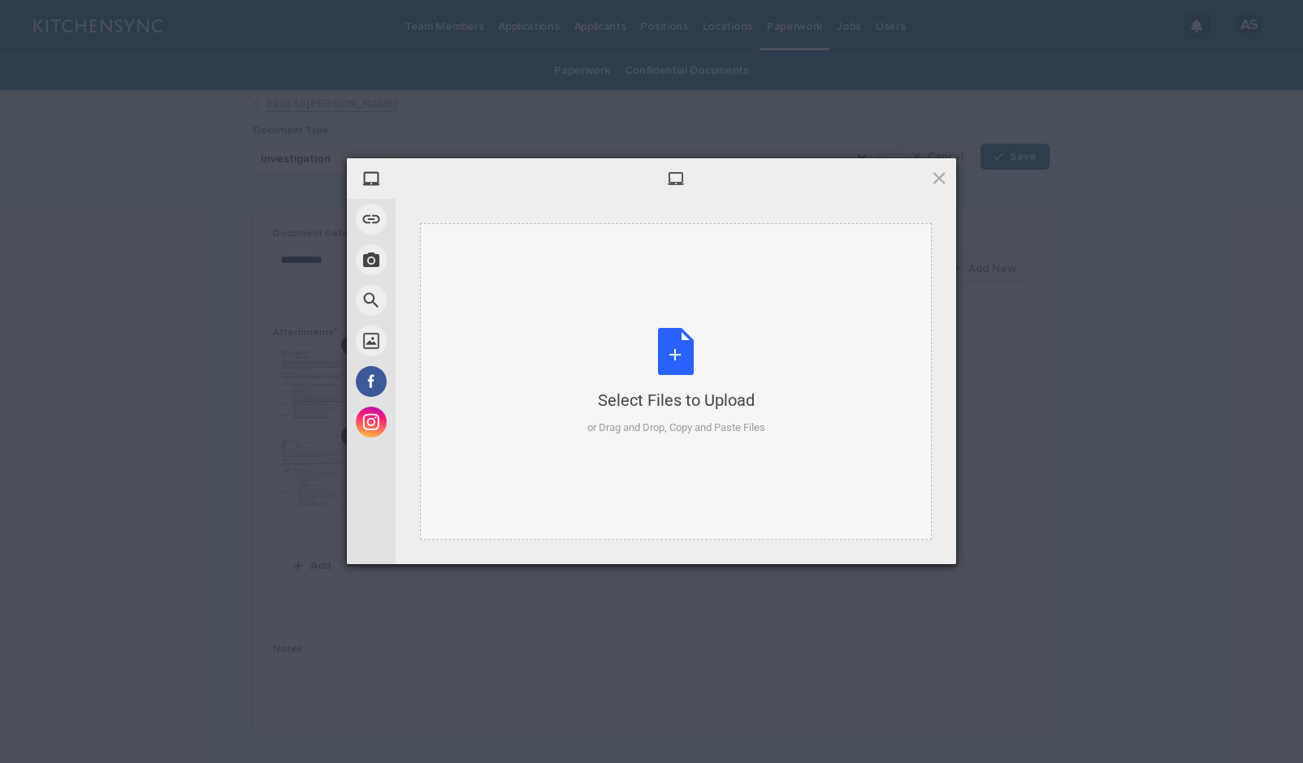
click at [677, 366] on div "Select Files to Upload or Drag and Drop, Copy and Paste Files" at bounding box center [676, 382] width 178 height 108
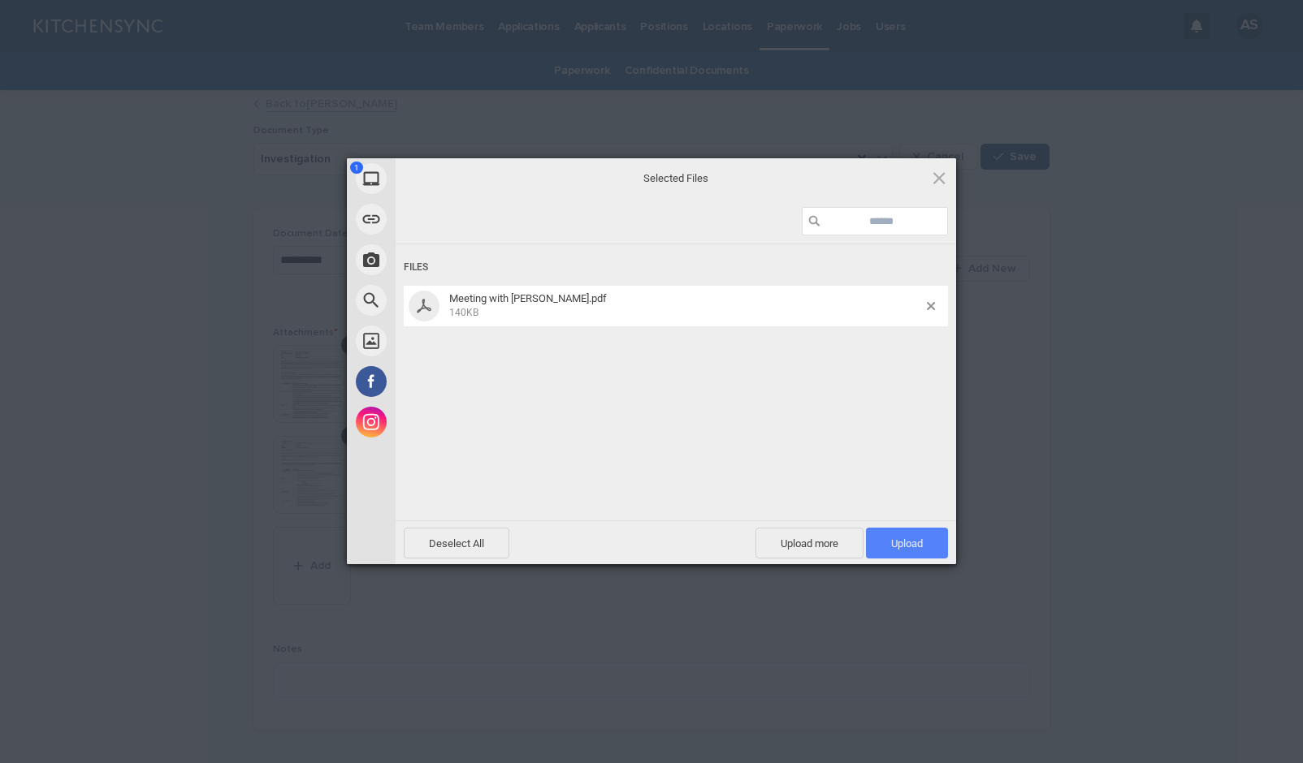
click at [914, 550] on span "Upload 1" at bounding box center [907, 543] width 82 height 31
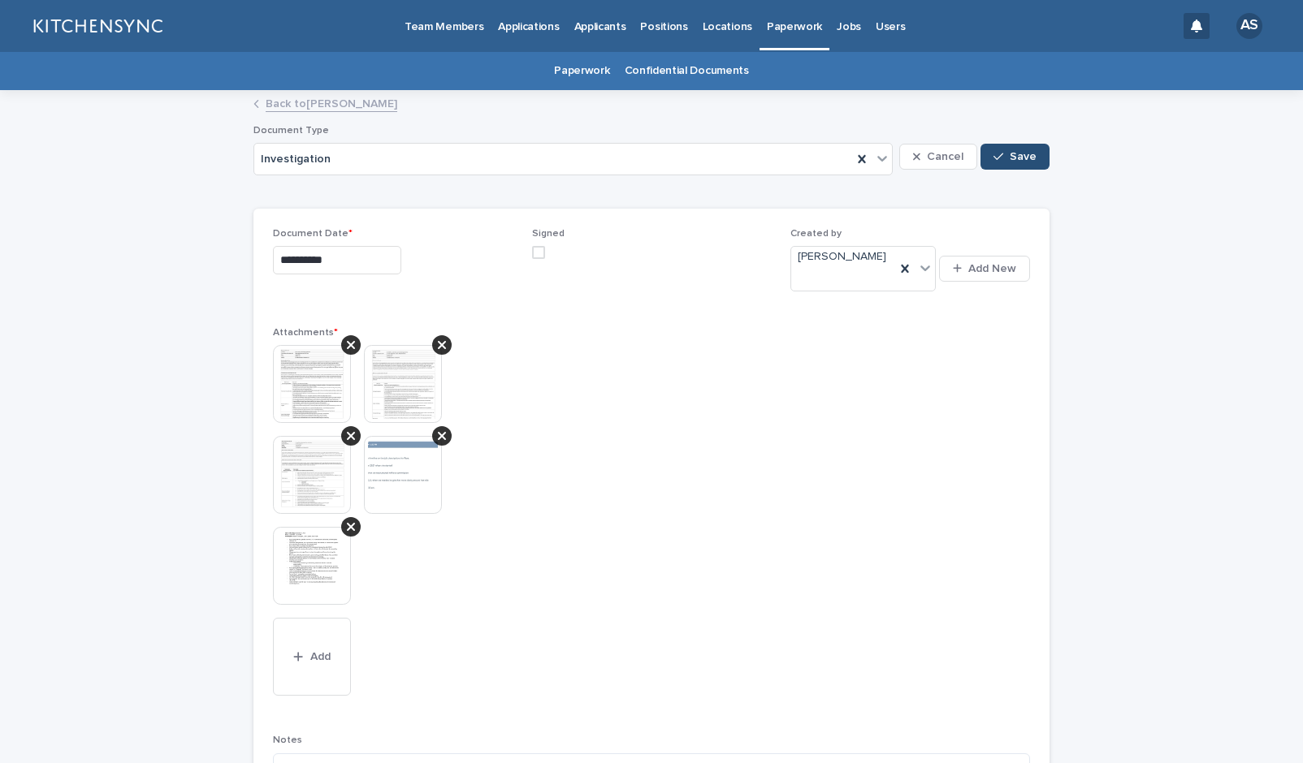
click at [1021, 158] on span "Save" at bounding box center [1023, 156] width 27 height 11
